Goal: Transaction & Acquisition: Purchase product/service

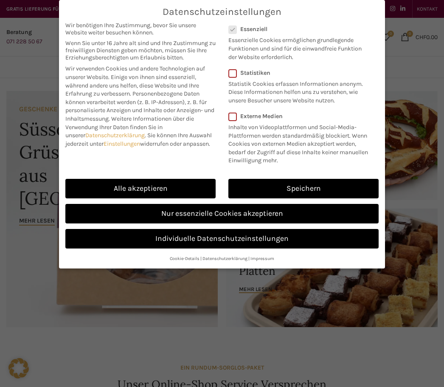
click at [177, 185] on link "Alle akzeptieren" at bounding box center [140, 189] width 150 height 20
checkbox input "true"
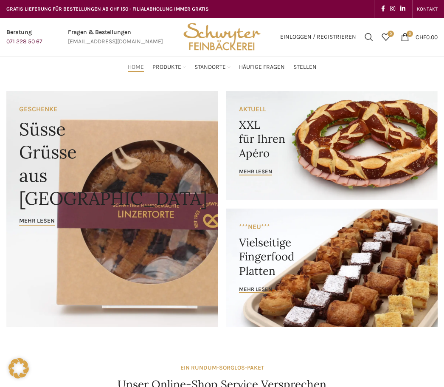
click at [376, 120] on link "Banner link" at bounding box center [331, 145] width 211 height 109
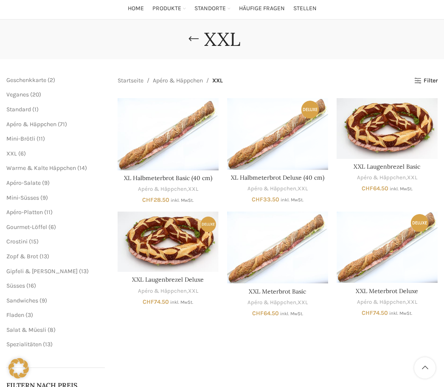
scroll to position [71, 0]
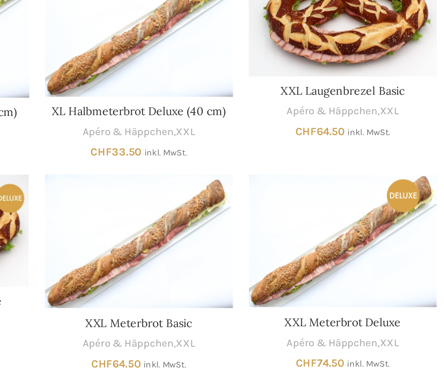
click at [128, 131] on div "Ausführung wählen Dieses Produkt weist mehrere Varianten auf. Die Optionen könn…" at bounding box center [278, 194] width 320 height 218
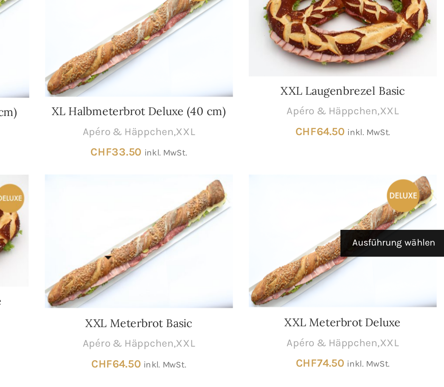
click at [250, 258] on link "Ausführung wählen" at bounding box center [259, 267] width 18 height 19
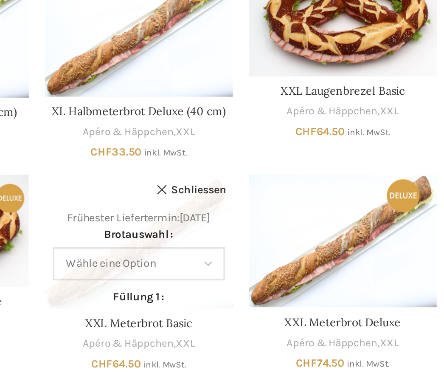
click at [286, 201] on link "Schliessen" at bounding box center [305, 207] width 38 height 13
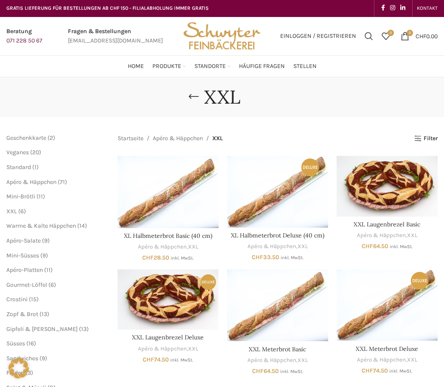
scroll to position [0, 0]
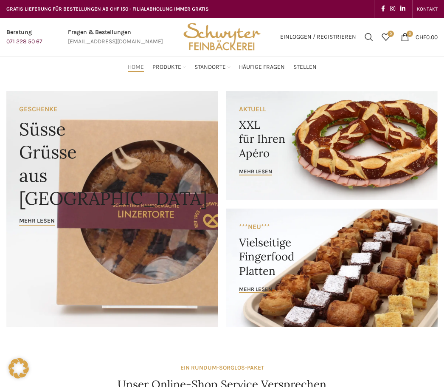
click at [63, 171] on link "Banner link" at bounding box center [111, 209] width 211 height 236
click at [344, 149] on link "Banner link" at bounding box center [331, 145] width 211 height 109
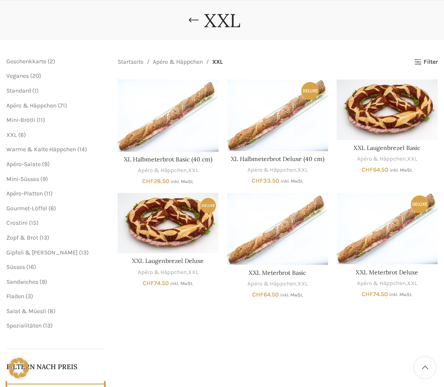
scroll to position [77, 0]
click at [283, 214] on img "XXL Meterbrot Basic" at bounding box center [277, 229] width 101 height 72
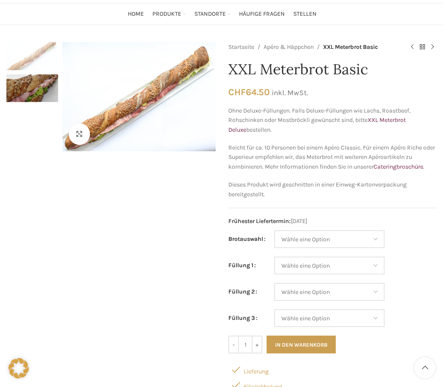
scroll to position [56, 0]
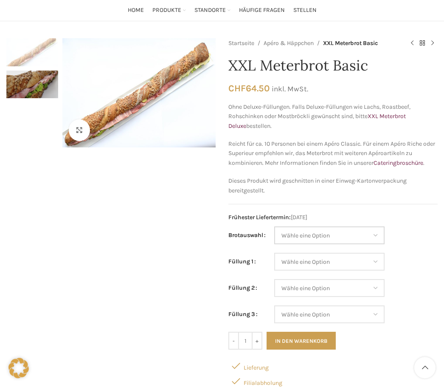
click at [373, 233] on select "Wähle eine Option Baguette Paillasse dunkel Paillasse knusper (Bild) Laugenbagu…" at bounding box center [329, 236] width 110 height 18
select select "Laugenbaguette"
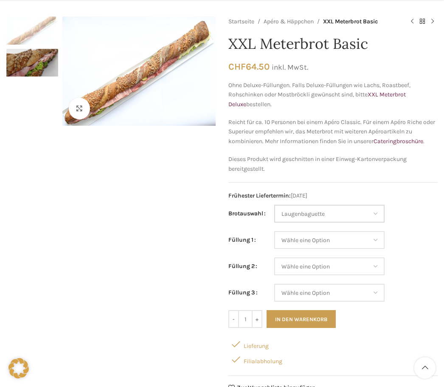
scroll to position [82, 0]
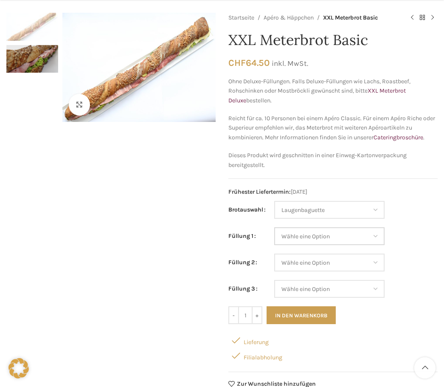
click at [369, 235] on select "Wähle eine Option Salami Schinken Fleischkäse Trutenschinken Appenzellerkäse Gr…" at bounding box center [329, 236] width 110 height 18
select select "Appenzellerkäse"
click at [377, 265] on select "Wähle eine Option Salami Schinken Fleischkäse Trutenschinken Appenzellerkäse Gr…" at bounding box center [329, 262] width 110 height 18
select select "Schinken"
select select "Appenzellerkäse"
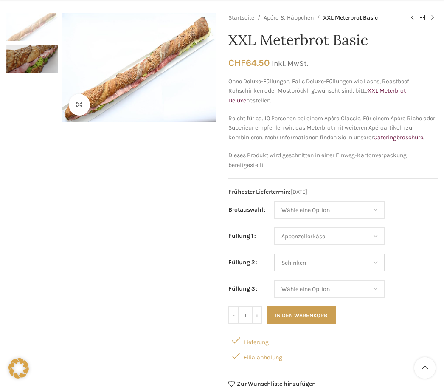
select select "Schinken"
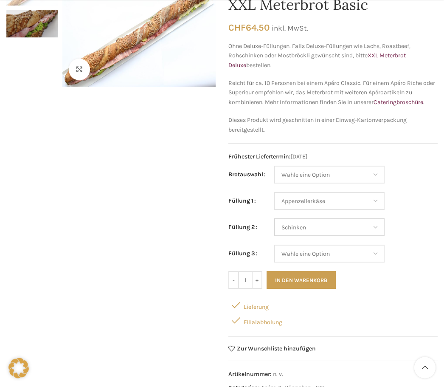
scroll to position [118, 0]
click at [373, 252] on select "Wähle eine Option Salami Schinken Fleischkäse Trutenschinken Appenzellerkäse Gr…" at bounding box center [329, 253] width 110 height 18
select select "Trutenschinken"
select select "Appenzellerkäse"
select select "Schinken"
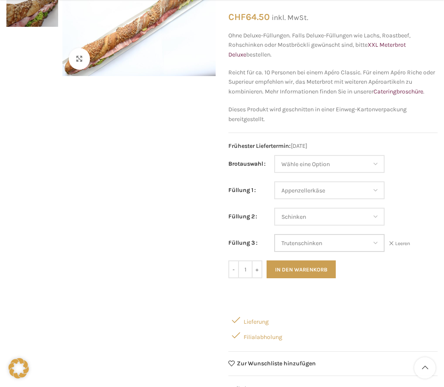
scroll to position [129, 0]
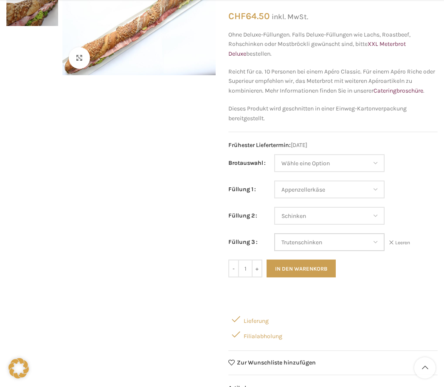
click at [376, 240] on select "Wähle eine Option Salami Schinken Fleischkäse Trutenschinken Appenzellerkäse Gr…" at bounding box center [329, 242] width 110 height 18
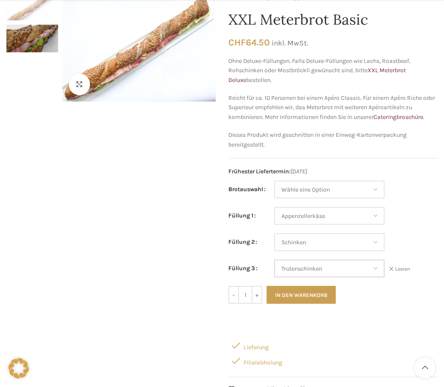
scroll to position [112, 0]
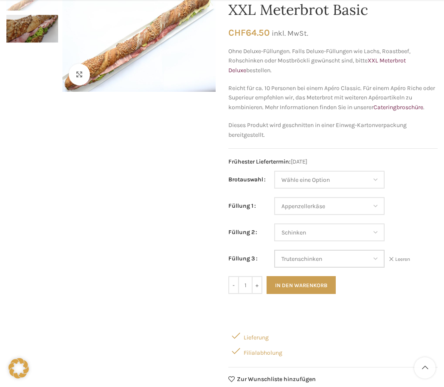
click at [376, 255] on select "Wähle eine Option Salami Schinken Fleischkäse Trutenschinken Appenzellerkäse Gr…" at bounding box center [329, 258] width 110 height 18
select select "Brie"
select select "Appenzellerkäse"
select select "Schinken"
select select "Brie"
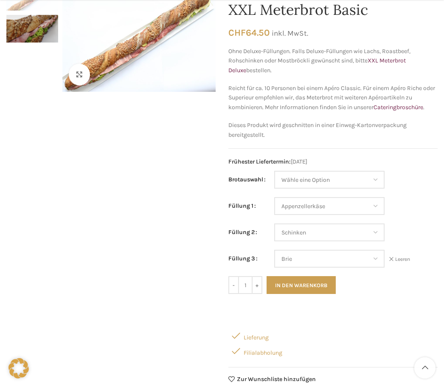
click at [303, 280] on button "In den Warenkorb" at bounding box center [300, 285] width 69 height 18
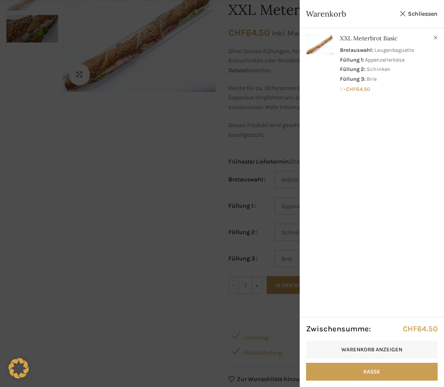
click at [420, 9] on link "Schliessen" at bounding box center [418, 13] width 38 height 11
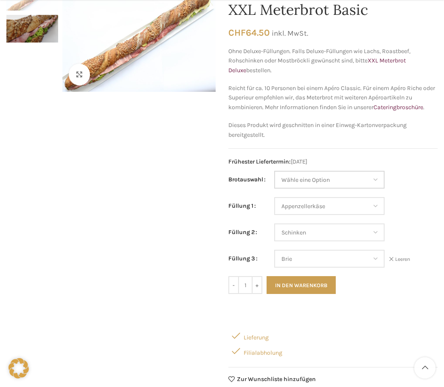
click at [374, 178] on select "Wähle eine Option Baguette Paillasse dunkel Paillasse knusper (Bild) Laugenbagu…" at bounding box center [329, 180] width 110 height 18
select select "Paillasse knusper (Bild)"
select select "Appenzellerkäse"
select select "Schinken"
select select "Brie"
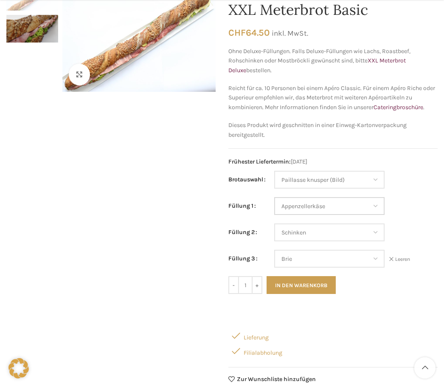
click at [375, 202] on select "Wähle eine Option Salami Schinken Fleischkäse Trutenschinken Appenzellerkäse Gr…" at bounding box center [329, 206] width 110 height 18
select select "Thonmasse"
select select "Paillasse knusper (Bild)"
select select "Thonmasse"
select select "Schinken"
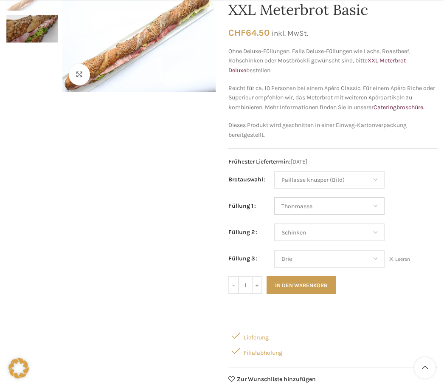
select select "Brie"
click at [377, 231] on select "Wähle eine Option Salami Schinken Fleischkäse Trutenschinken Appenzellerkäse Gr…" at bounding box center [329, 232] width 110 height 18
select select "Kräuterquark"
select select "Paillasse knusper (Bild)"
select select "Thonmasse"
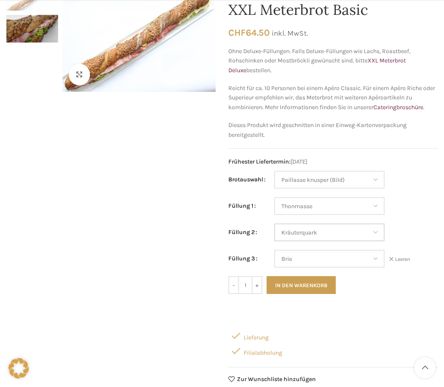
select select "Kräuterquark"
click at [372, 256] on select "Wähle eine Option Salami Schinken Fleischkäse Trutenschinken Appenzellerkäse Gr…" at bounding box center [329, 258] width 110 height 18
select select "Eimasse"
select select "Paillasse knusper (Bild)"
select select "Thonmasse"
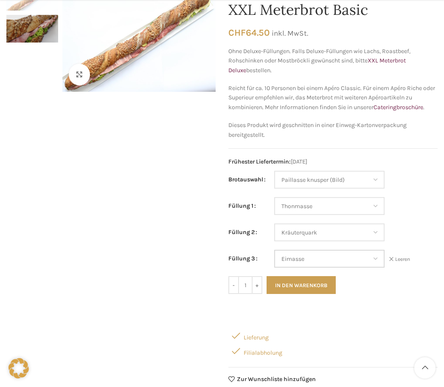
select select "Kräuterquark"
select select "Eimasse"
click at [297, 279] on button "In den Warenkorb" at bounding box center [300, 285] width 69 height 18
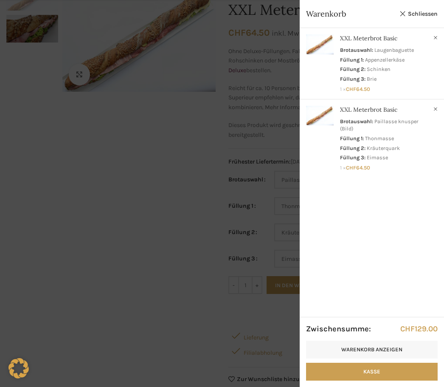
click at [379, 380] on link "Kasse" at bounding box center [372, 371] width 132 height 18
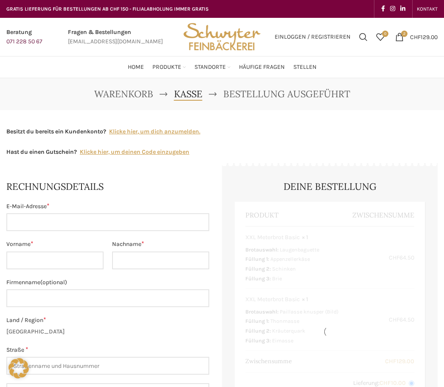
select select "SG"
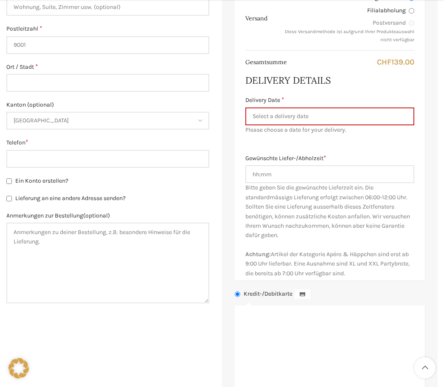
scroll to position [387, 0]
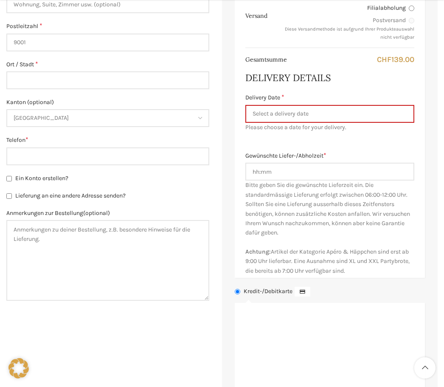
click at [7, 193] on input "Lieferung an eine andere Adresse senden?" at bounding box center [9, 196] width 6 height 6
checkbox input "true"
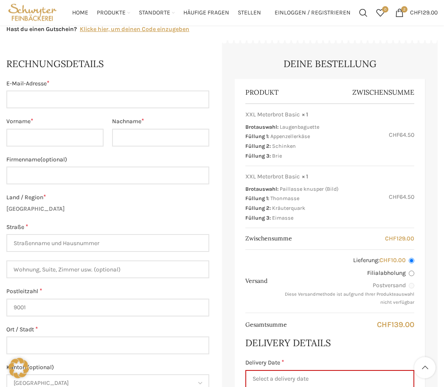
scroll to position [120, 0]
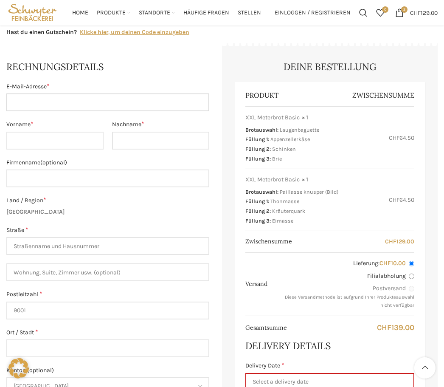
click at [86, 101] on input "E-Mail-Adresse *" at bounding box center [107, 102] width 203 height 18
type input "[PERSON_NAME][EMAIL_ADDRESS][DOMAIN_NAME]"
click at [60, 138] on input "Vorname *" at bounding box center [54, 141] width 97 height 18
type input "[PERSON_NAME]"
click at [158, 137] on input "Nachname *" at bounding box center [160, 141] width 97 height 18
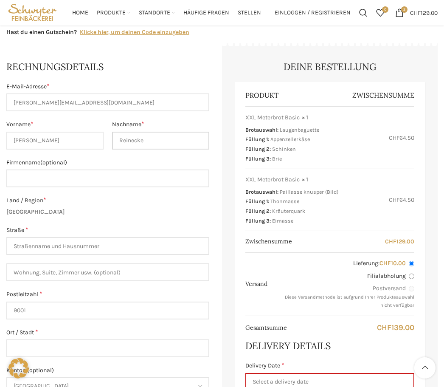
scroll to position [119, 0]
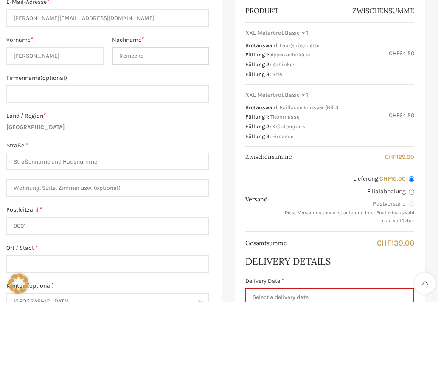
type input "Reinecke"
click at [158, 237] on input "Straße *" at bounding box center [107, 246] width 203 height 18
type input "[STREET_ADDRESS]"
click at [140, 263] on input "Wohnung, Suite, Zimmer usw. (optional)" at bounding box center [107, 272] width 203 height 18
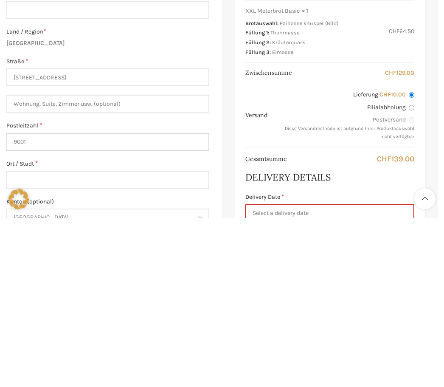
click at [162, 302] on input "9001" at bounding box center [107, 311] width 203 height 18
type input "9010"
click at [103, 339] on input "Ort / Stadt *" at bounding box center [107, 348] width 203 height 18
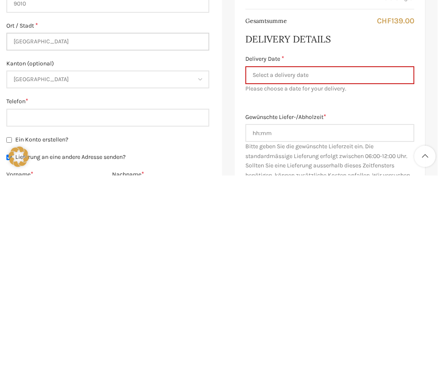
scroll to position [215, 0]
type input "[GEOGRAPHIC_DATA]"
click at [142, 319] on input "Telefon *" at bounding box center [107, 328] width 203 height 18
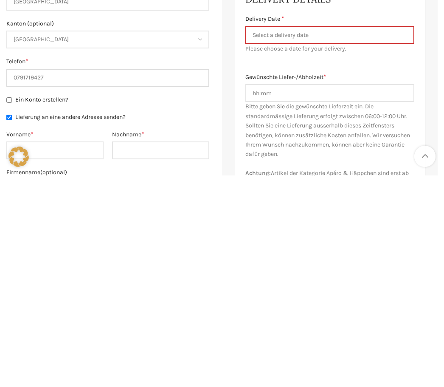
scroll to position [259, 0]
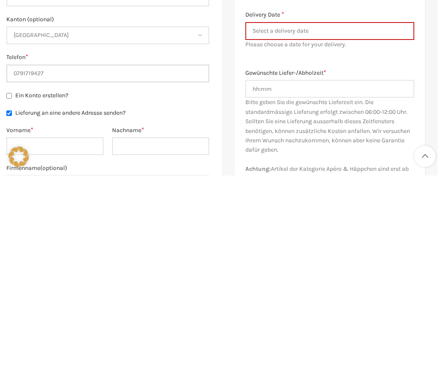
type input "0791719427"
click at [78, 348] on input "Vorname *" at bounding box center [54, 357] width 97 height 18
type input "[PERSON_NAME]"
click at [151, 348] on input "Nachname *" at bounding box center [160, 357] width 97 height 18
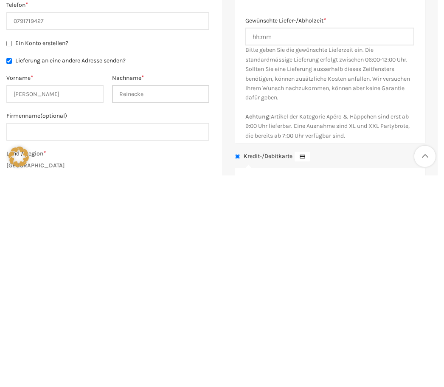
scroll to position [316, 0]
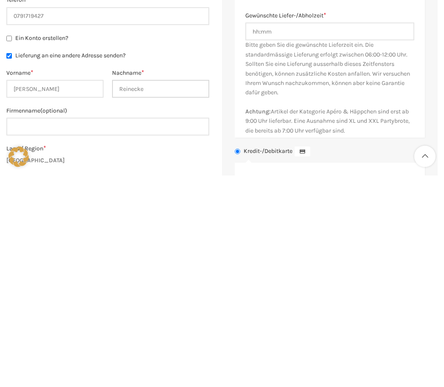
type input "Reinecke"
click at [132, 329] on input "Firmenname (optional)" at bounding box center [107, 338] width 203 height 18
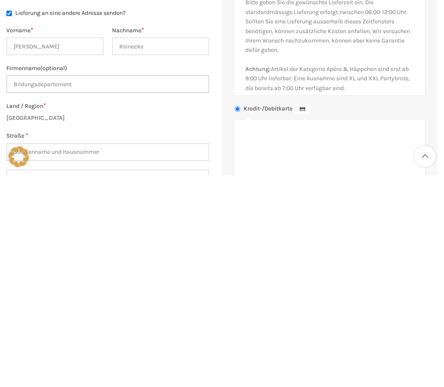
scroll to position [361, 0]
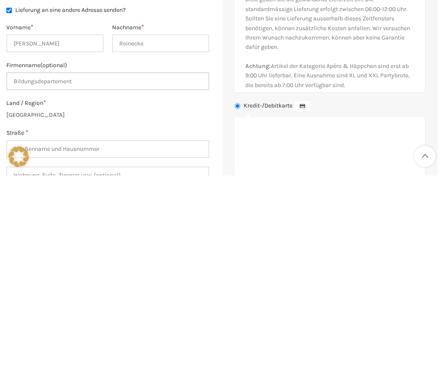
type input "Bildungsdepartement"
click at [149, 351] on input "Straße *" at bounding box center [107, 360] width 203 height 18
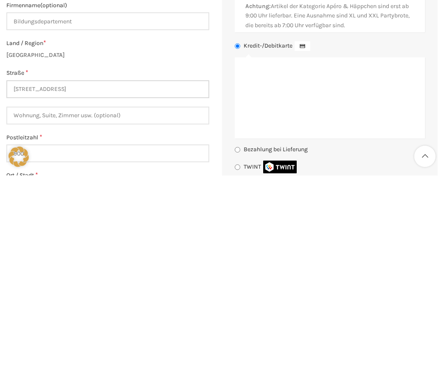
scroll to position [428, 0]
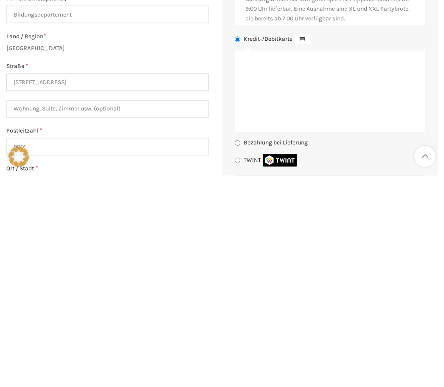
type input "[STREET_ADDRESS]"
click at [154, 349] on input "9001" at bounding box center [107, 358] width 203 height 18
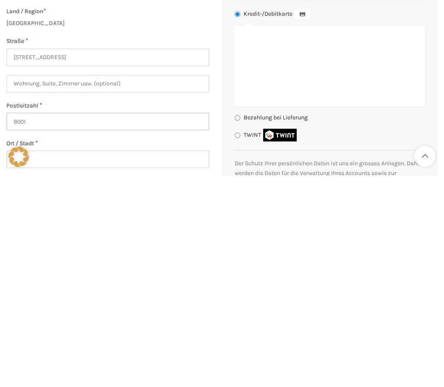
scroll to position [459, 0]
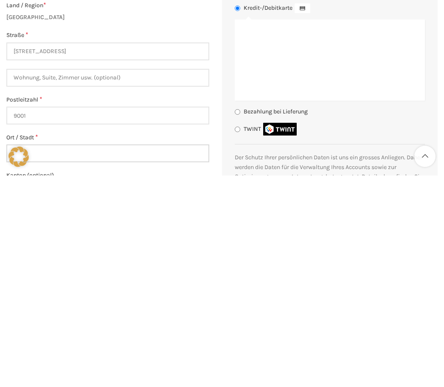
click at [144, 356] on input "Ort / Stadt *" at bounding box center [107, 365] width 203 height 18
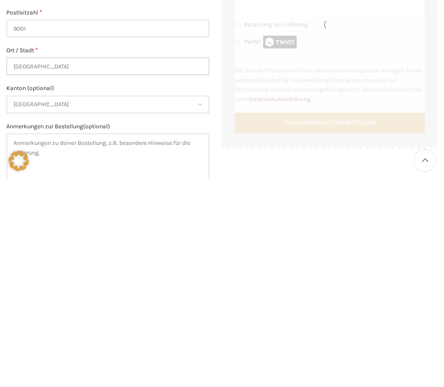
scroll to position [561, 0]
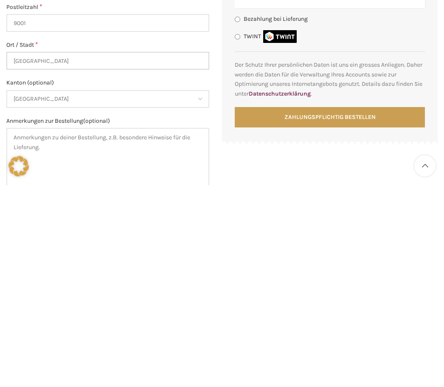
type input "[GEOGRAPHIC_DATA]"
click at [49, 330] on textarea "Anmerkungen zur Bestellung (optional)" at bounding box center [107, 370] width 203 height 81
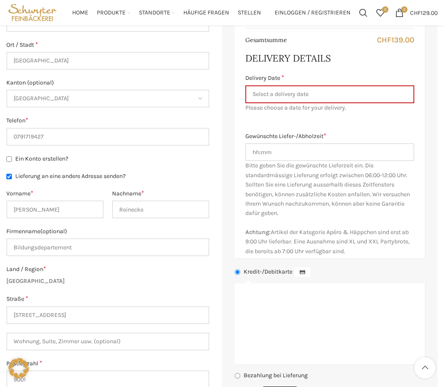
scroll to position [406, 0]
type textarea "Bitte beim Empfang abgeben. Wird dort abgeholt."
click at [291, 144] on input "Gewünschte Liefer-/Abholzeit *" at bounding box center [329, 152] width 169 height 18
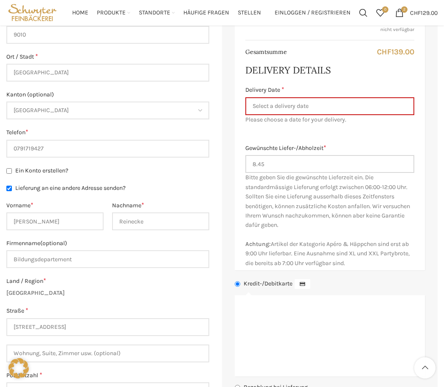
scroll to position [395, 0]
type input "8.45"
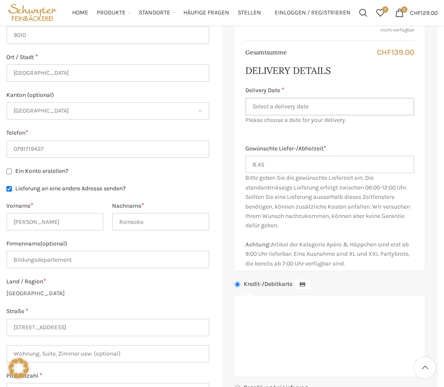
click at [342, 99] on input "Delivery Date *" at bounding box center [329, 107] width 169 height 18
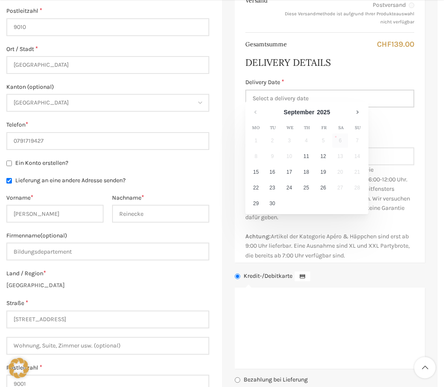
scroll to position [403, 0]
click at [201, 176] on label "Lieferung an eine andere Adresse senden?" at bounding box center [107, 180] width 203 height 8
click at [12, 178] on input "Lieferung an eine andere Adresse senden?" at bounding box center [9, 181] width 6 height 6
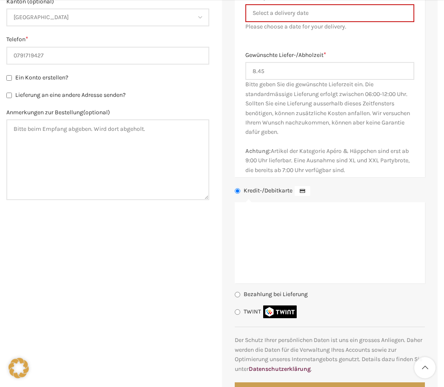
scroll to position [490, 0]
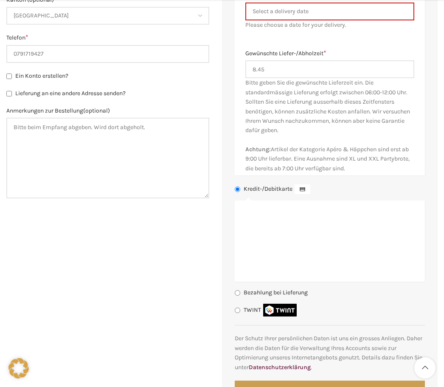
click at [91, 94] on label "Lieferung an eine andere Adresse senden?" at bounding box center [107, 93] width 203 height 8
click at [12, 94] on input "Lieferung an eine andere Adresse senden?" at bounding box center [9, 94] width 6 height 6
checkbox input "true"
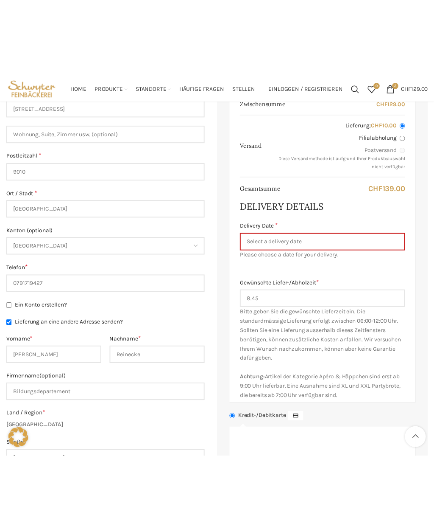
scroll to position [216, 0]
